Goal: Information Seeking & Learning: Learn about a topic

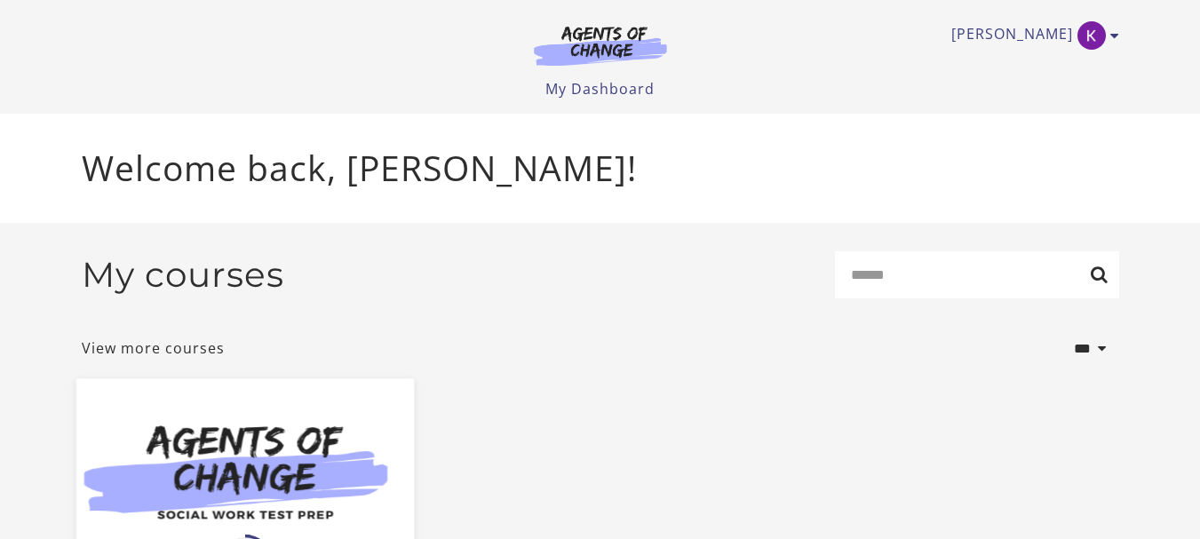
click at [242, 445] on img at bounding box center [244, 469] width 338 height 182
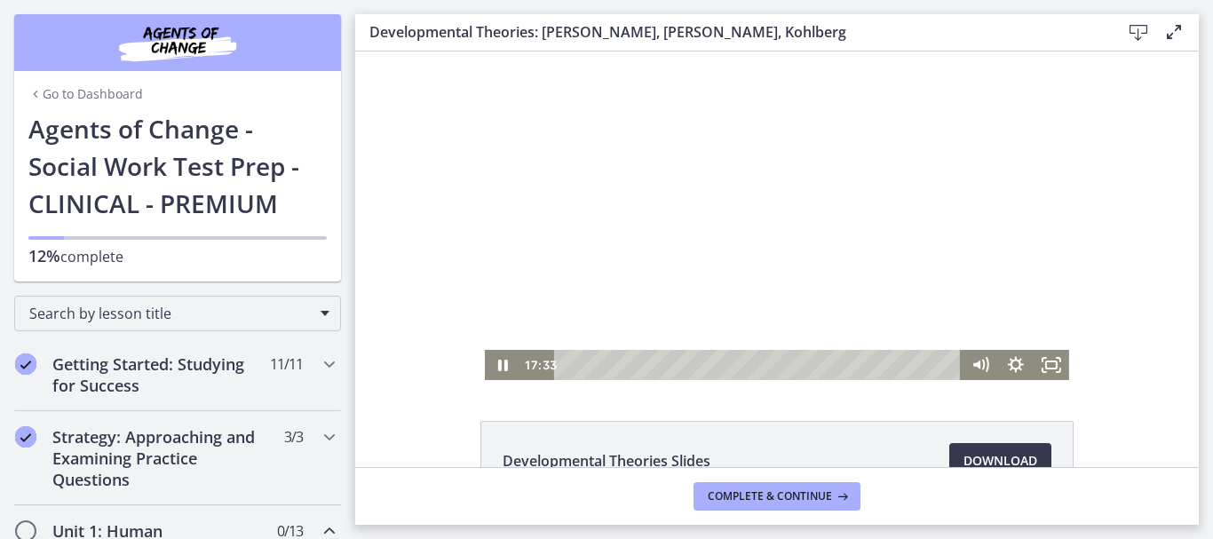
click at [593, 316] on div at bounding box center [777, 216] width 584 height 329
